Goal: Transaction & Acquisition: Book appointment/travel/reservation

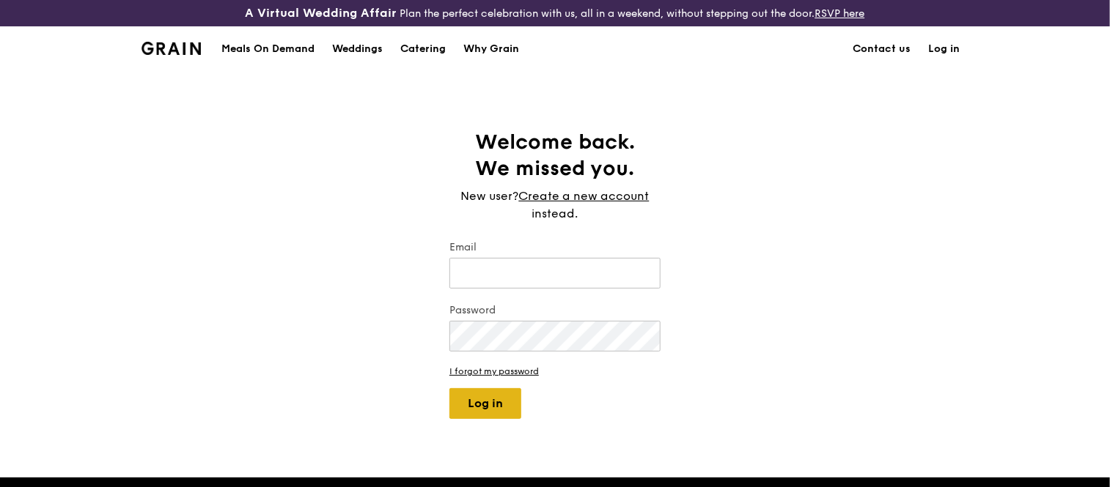
type input "jhoana@grain.com.sg"
click at [471, 397] on button "Log in" at bounding box center [485, 403] width 72 height 31
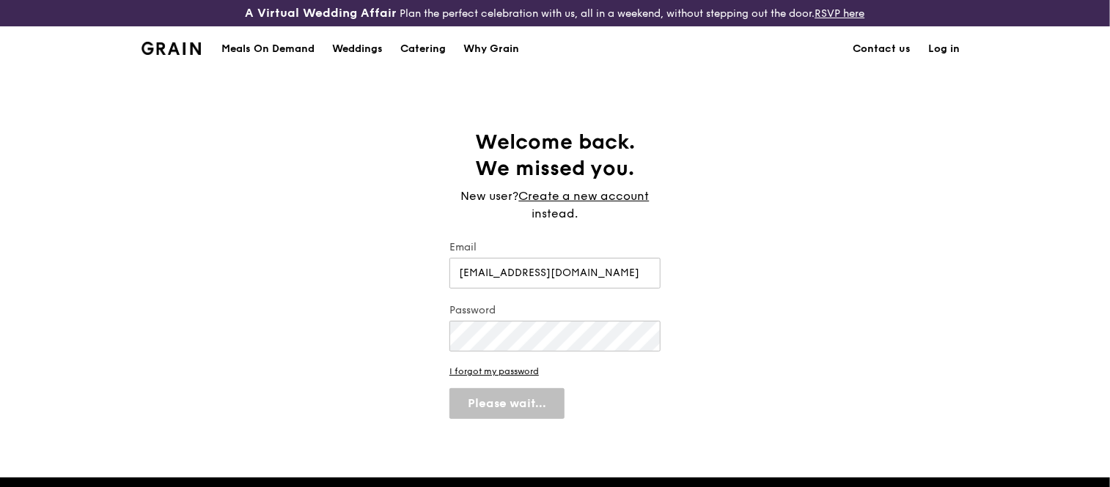
select select "100"
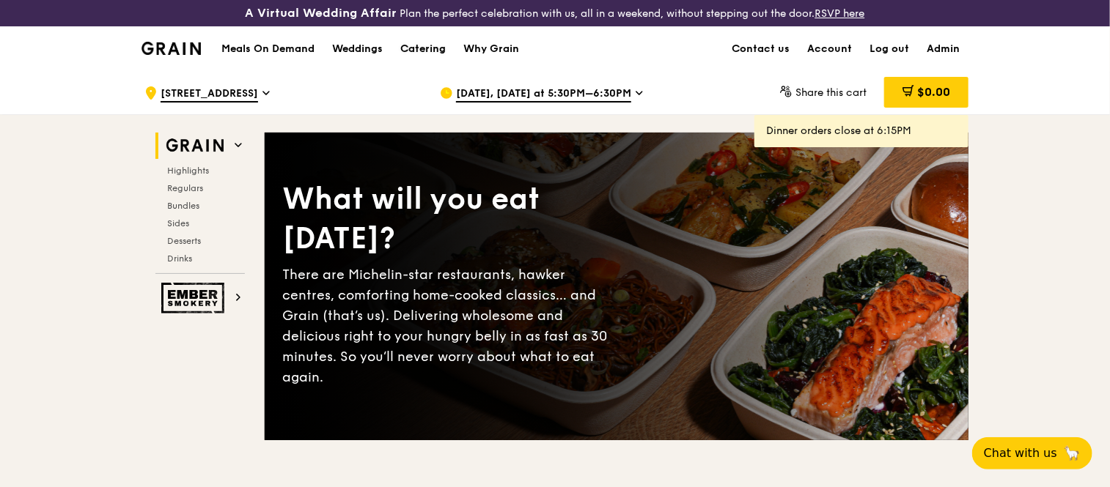
click at [419, 43] on div "Catering" at bounding box center [422, 49] width 45 height 44
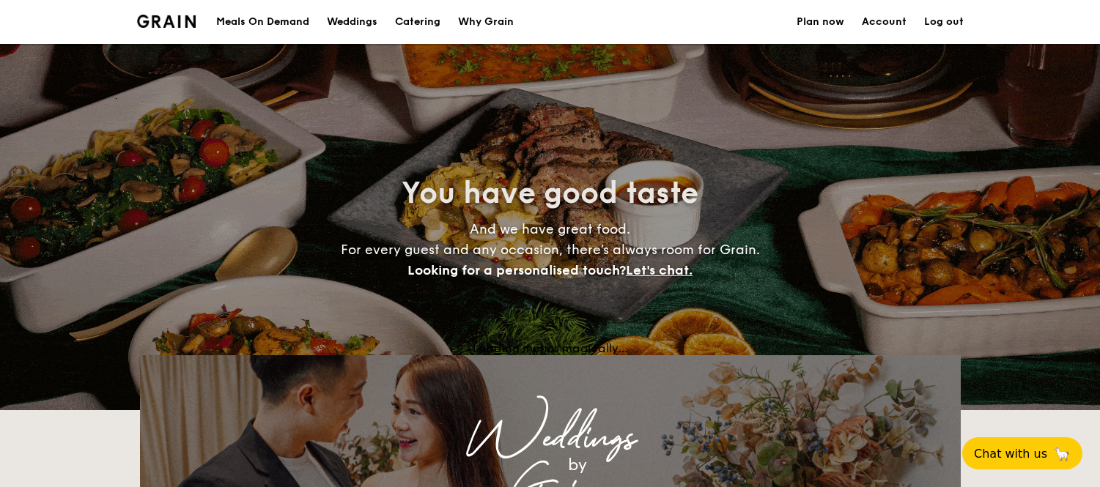
select select
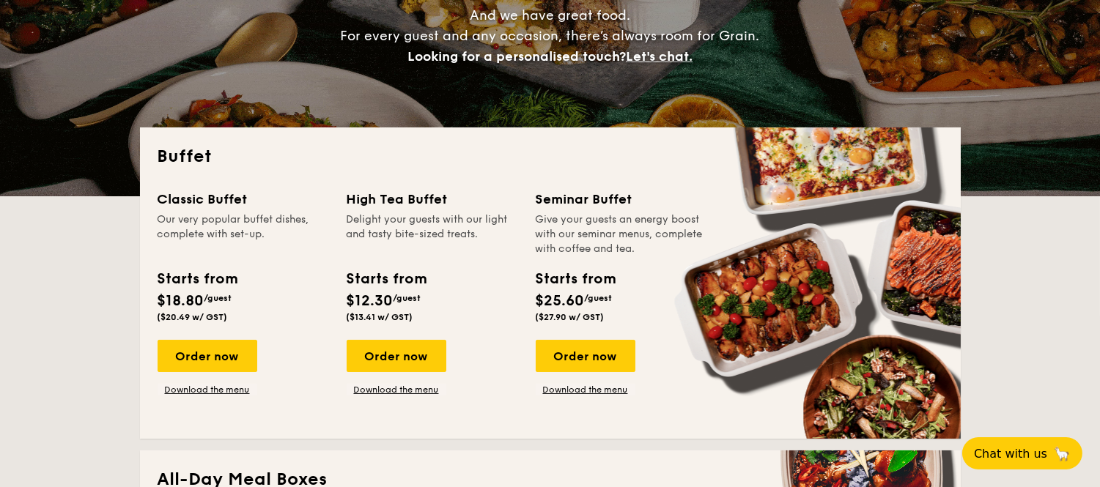
scroll to position [244, 0]
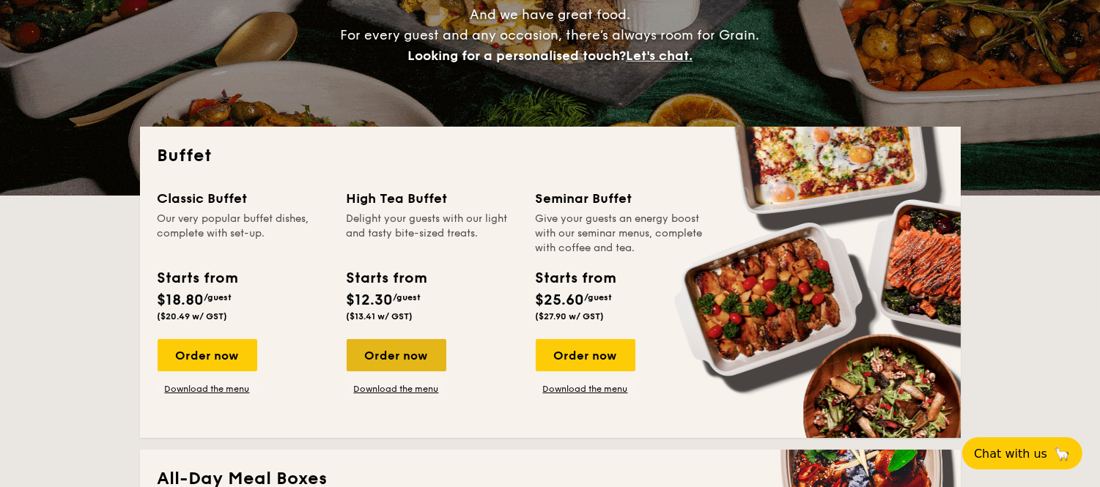
click at [408, 348] on div "Order now" at bounding box center [397, 355] width 100 height 32
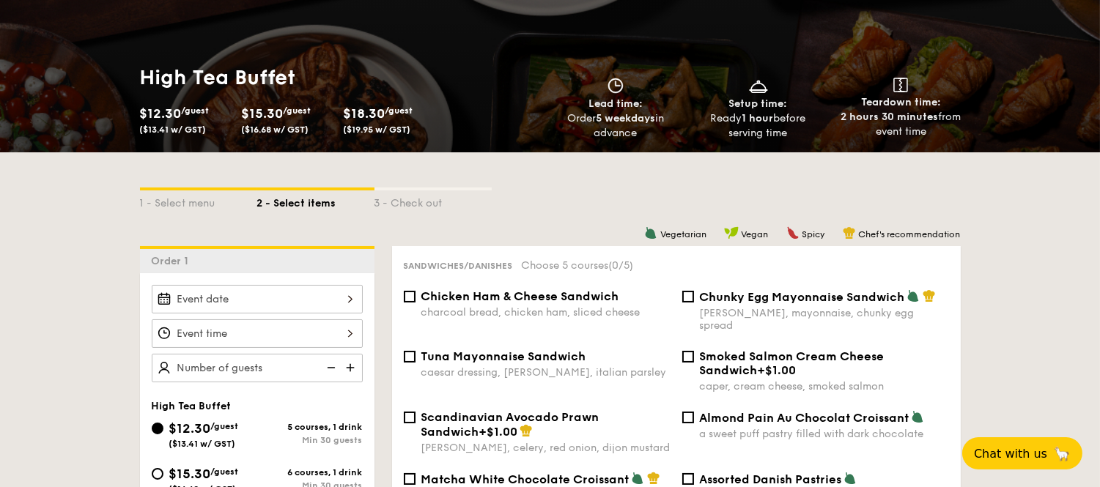
scroll to position [198, 0]
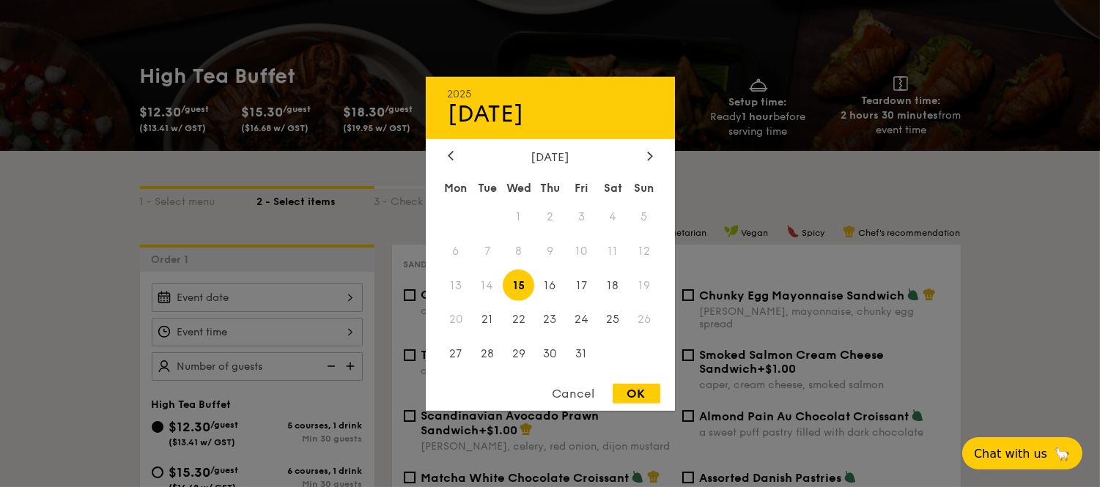
click at [236, 303] on div "2025 Oct [DATE] Tue Wed Thu Fri Sat Sun 1 2 3 4 5 6 7 8 9 10 11 12 13 14 15 16 …" at bounding box center [257, 298] width 211 height 29
